Goal: Register for event/course

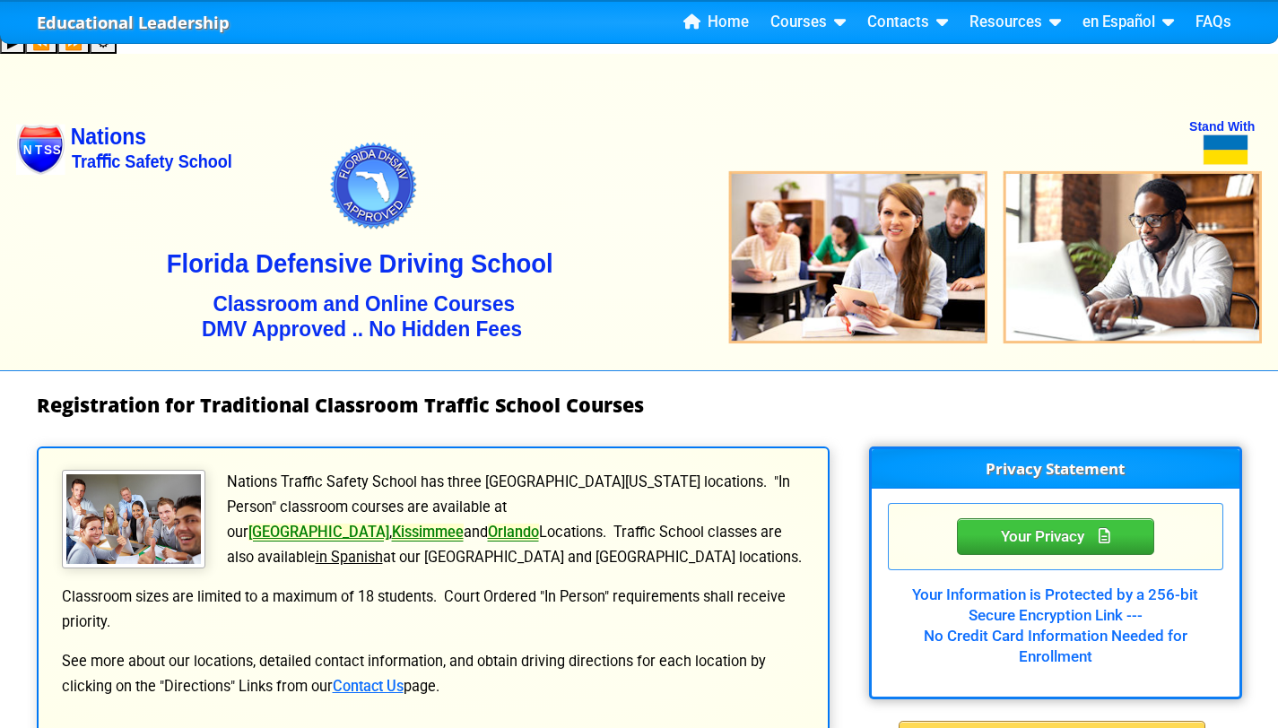
select select "{"fullName":"[US_STATE]","abbreviation":"CA","uniqueId":"c1711df0-c7c8-4a86-ad7…"
select select "6"
select select "2"
select select "[DATE], 12"
select select "Court Ordered (Under 25 Defensive Driver School)"
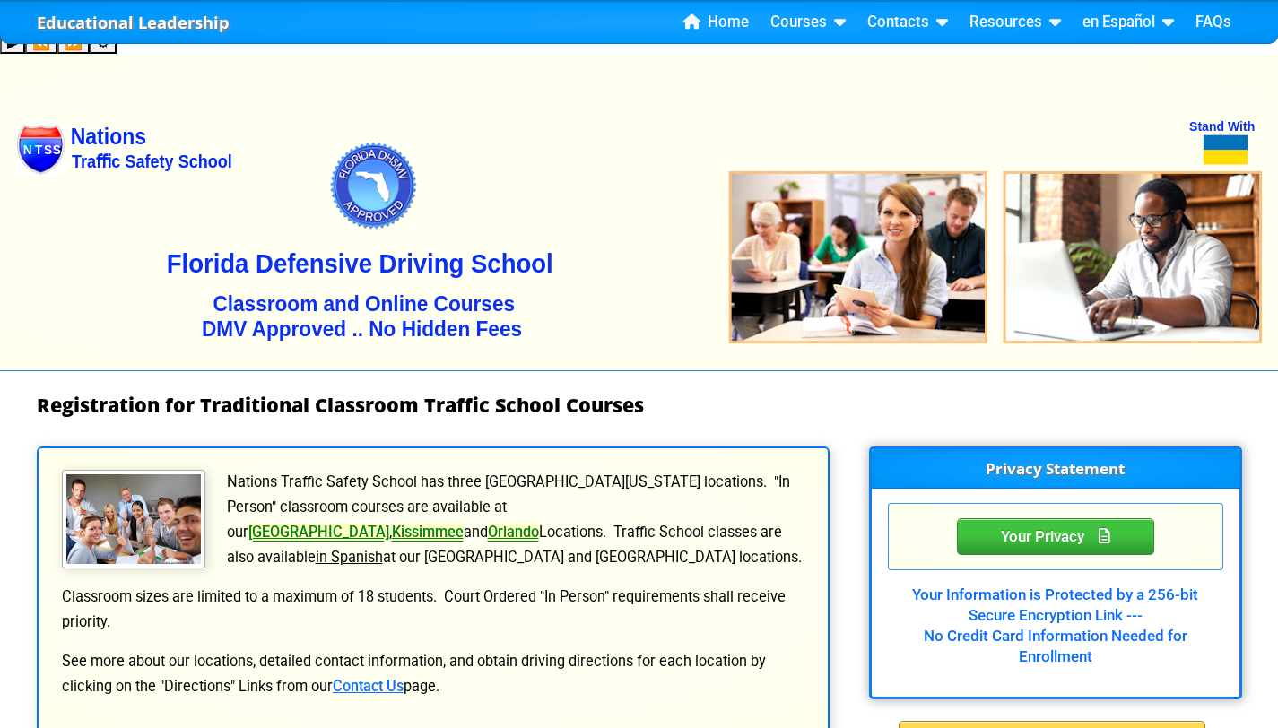
select select "{"countyName":"Orange","state":"[US_STATE]","uniqueId":"72cd9516-2a86-4b1d-9e65…"
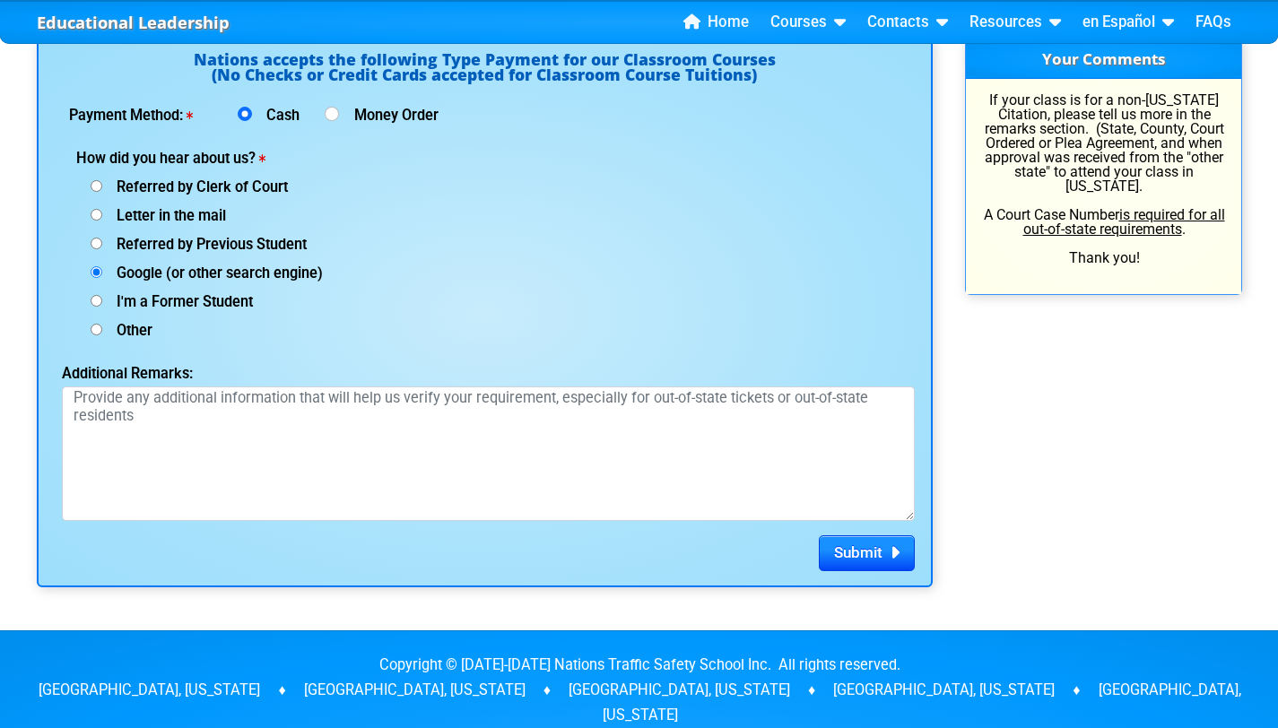
scroll to position [2442, 0]
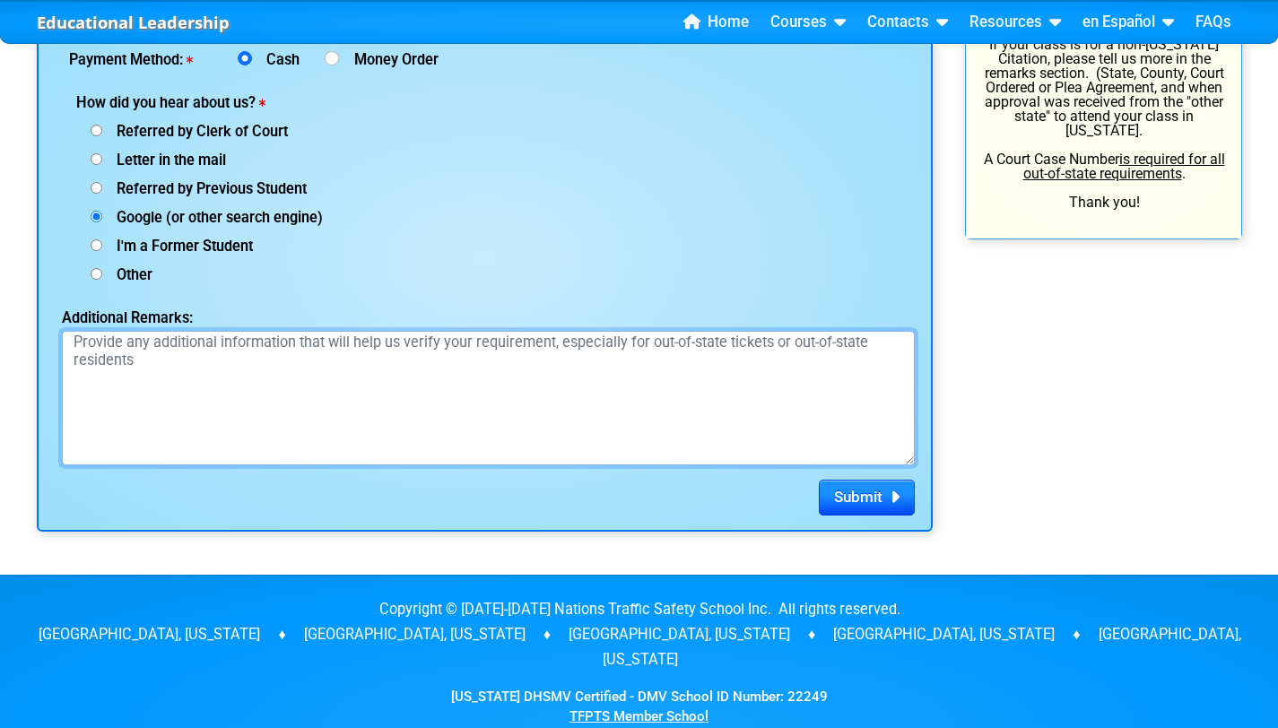
click at [489, 386] on textarea "Additional Remarks:" at bounding box center [488, 398] width 853 height 135
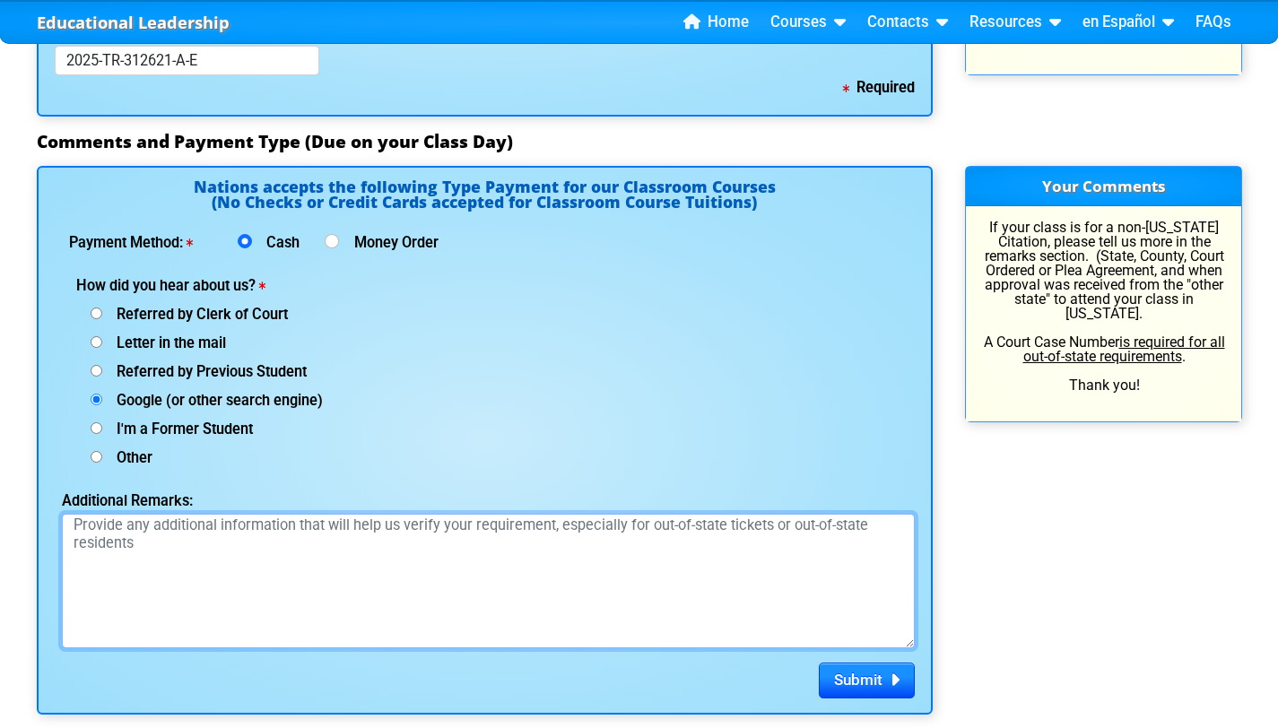
scroll to position [2266, 0]
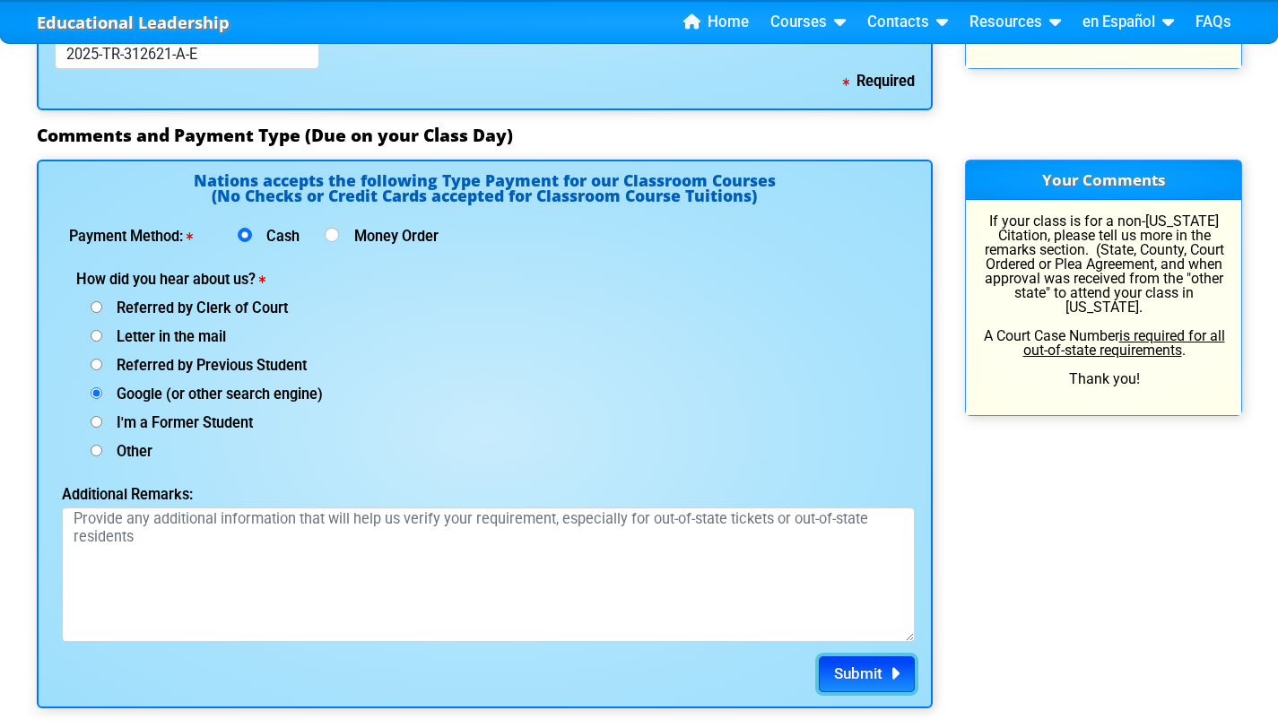
click at [853, 665] on span "Submit" at bounding box center [858, 674] width 48 height 18
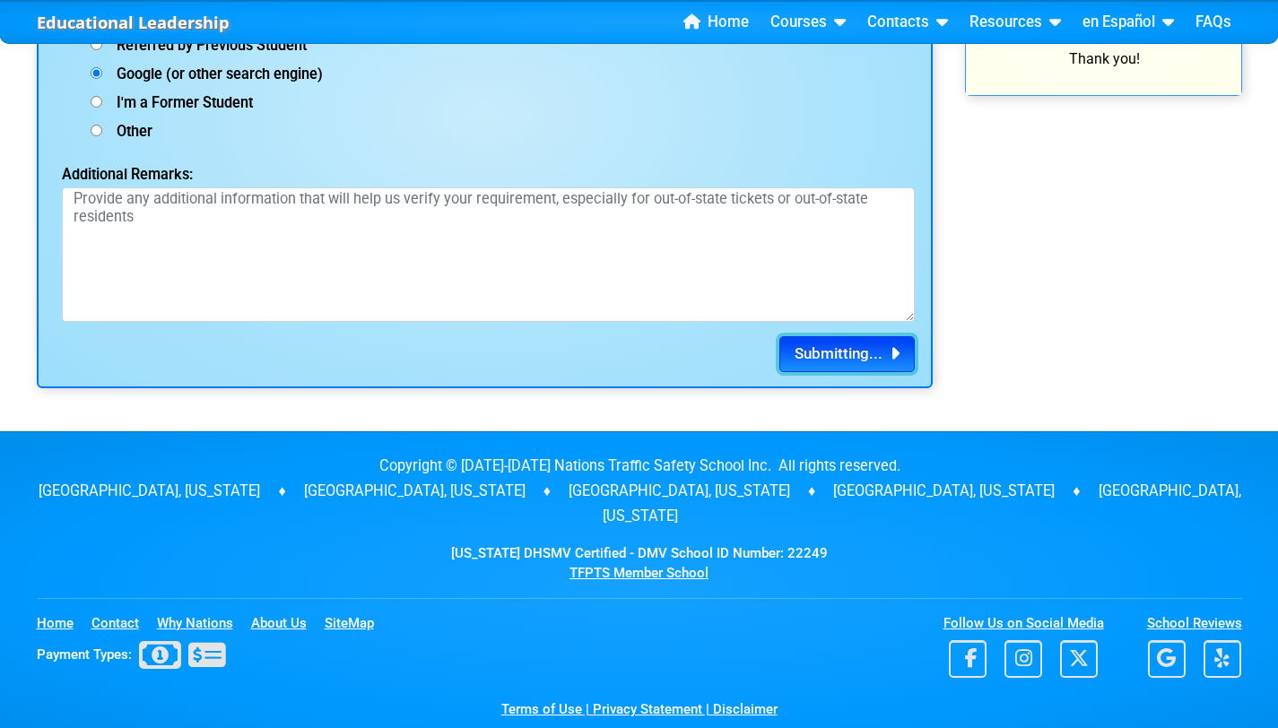
scroll to position [2585, 0]
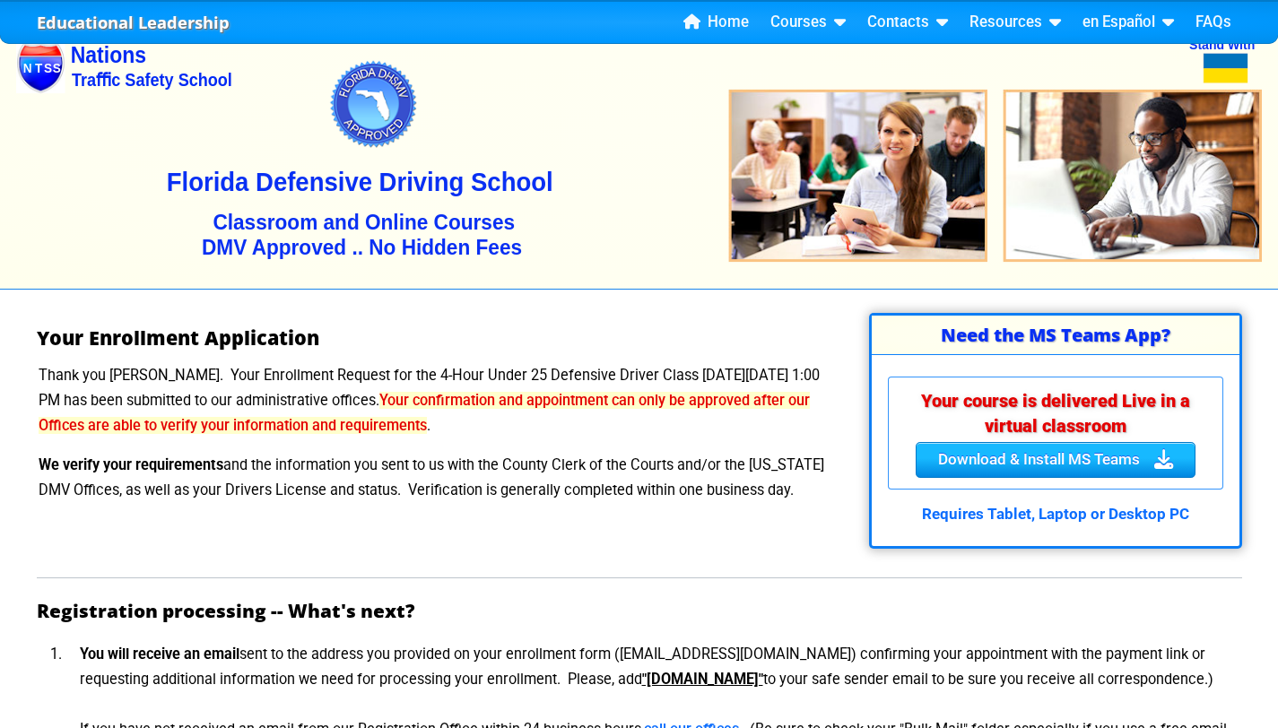
scroll to position [100, 0]
